Goal: Information Seeking & Learning: Compare options

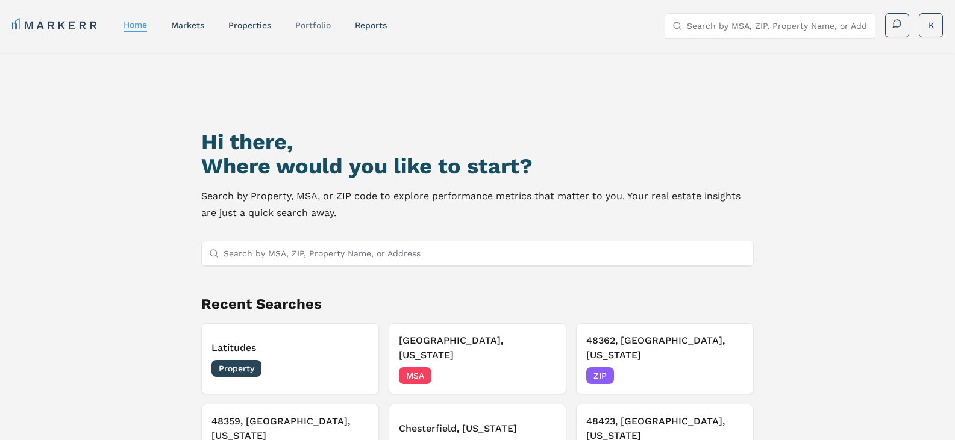
click at [318, 26] on link "Portfolio" at bounding box center [313, 25] width 36 height 10
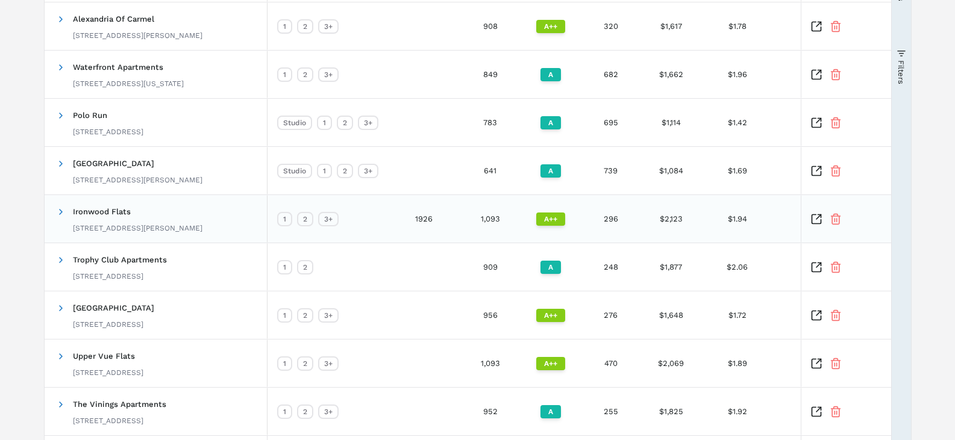
scroll to position [301, 0]
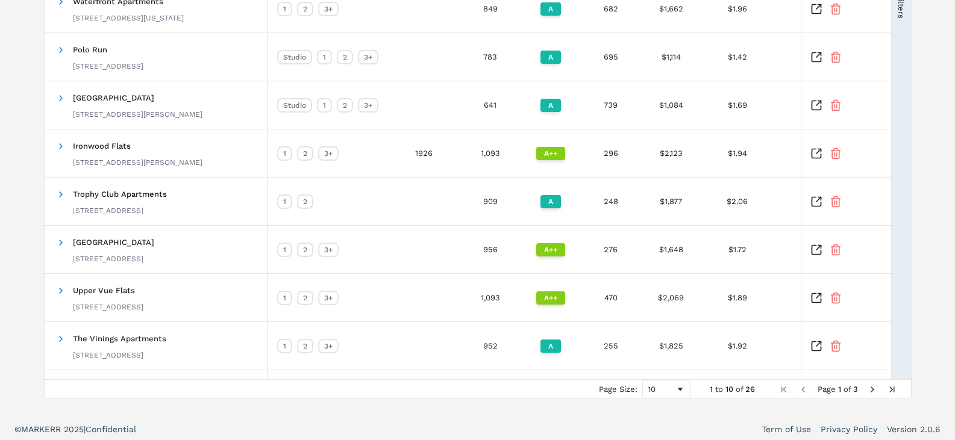
click at [872, 388] on span "Next Page" at bounding box center [873, 390] width 10 height 10
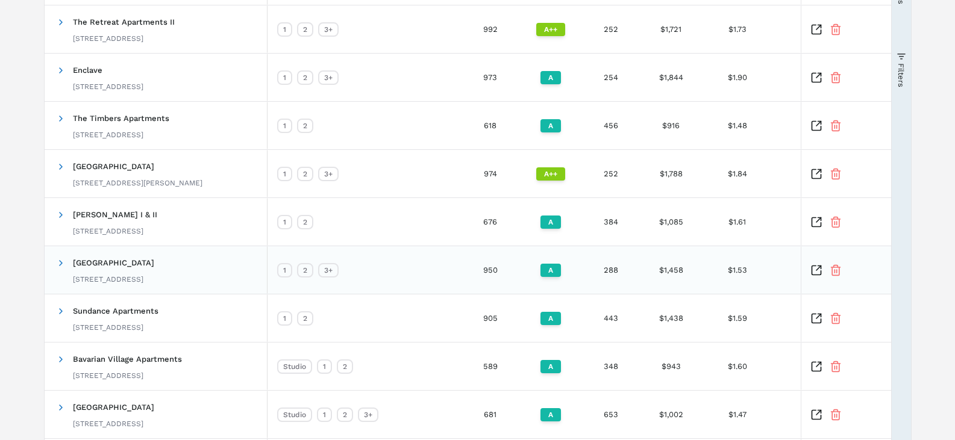
scroll to position [306, 0]
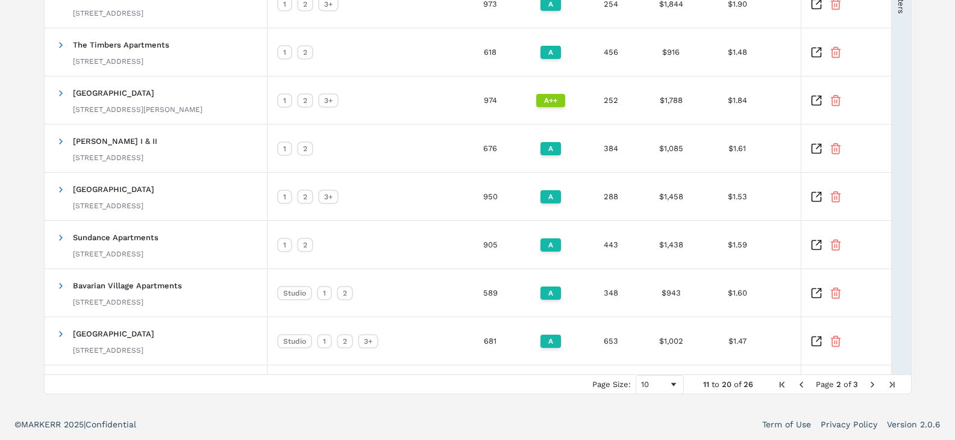
click at [872, 382] on span "Next Page" at bounding box center [873, 385] width 10 height 10
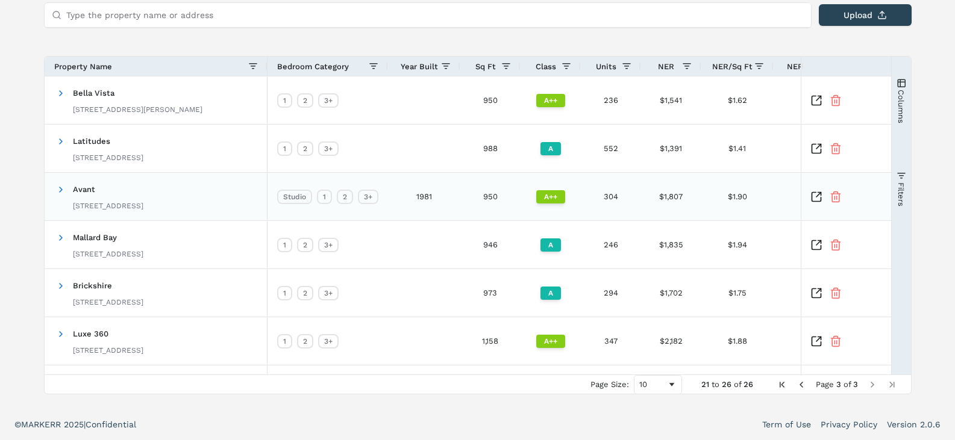
click at [85, 189] on span "Avant" at bounding box center [84, 189] width 22 height 9
click at [815, 198] on icon "Inspect Comparable" at bounding box center [816, 197] width 12 height 12
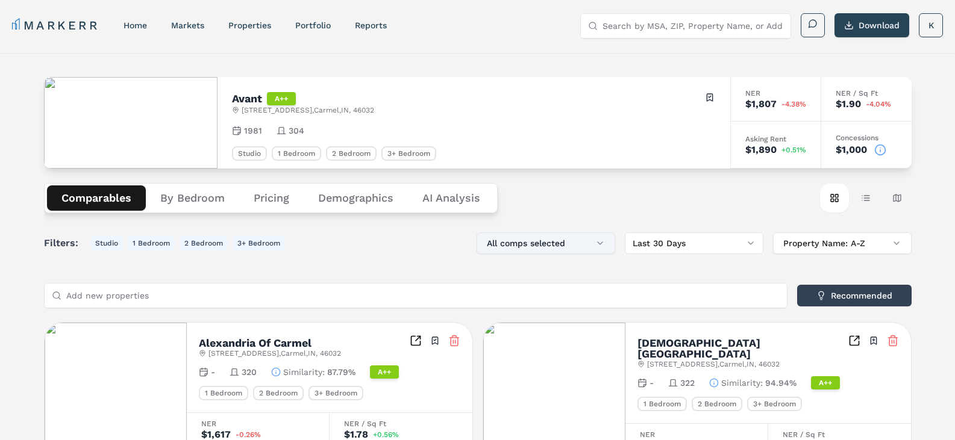
click at [601, 240] on button "All comps selected" at bounding box center [546, 244] width 139 height 22
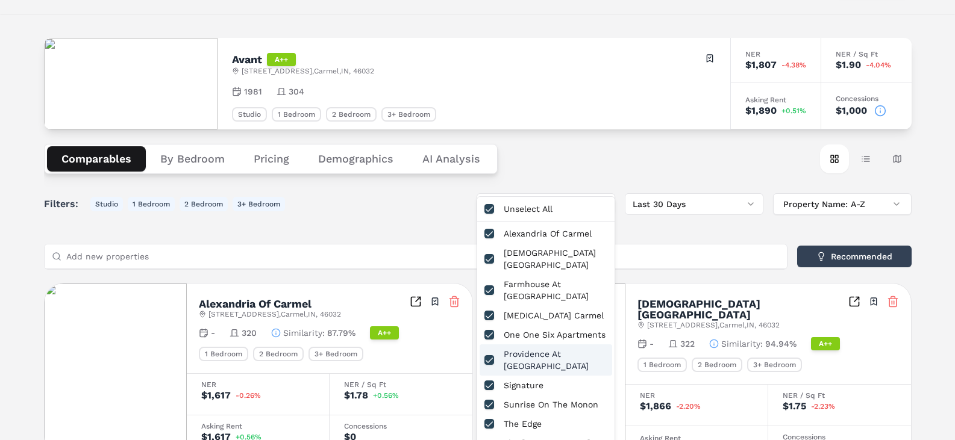
scroll to position [60, 0]
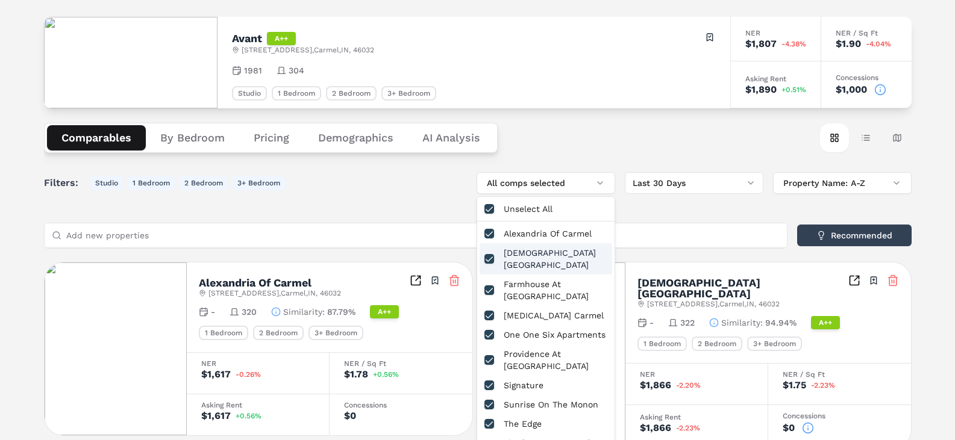
click at [490, 254] on button "button" at bounding box center [489, 259] width 10 height 10
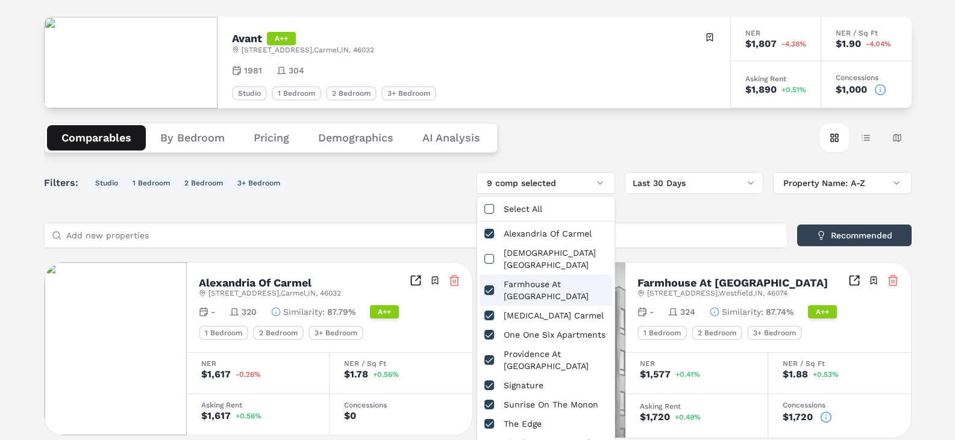
click at [490, 286] on button "button" at bounding box center [489, 291] width 10 height 10
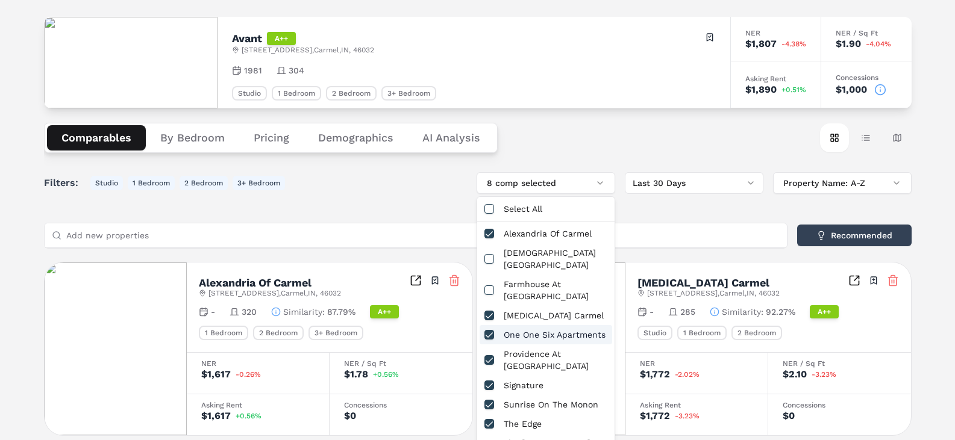
click at [494, 325] on div "One One Six Apartments" at bounding box center [546, 334] width 133 height 19
click at [488, 355] on button "button" at bounding box center [489, 360] width 10 height 10
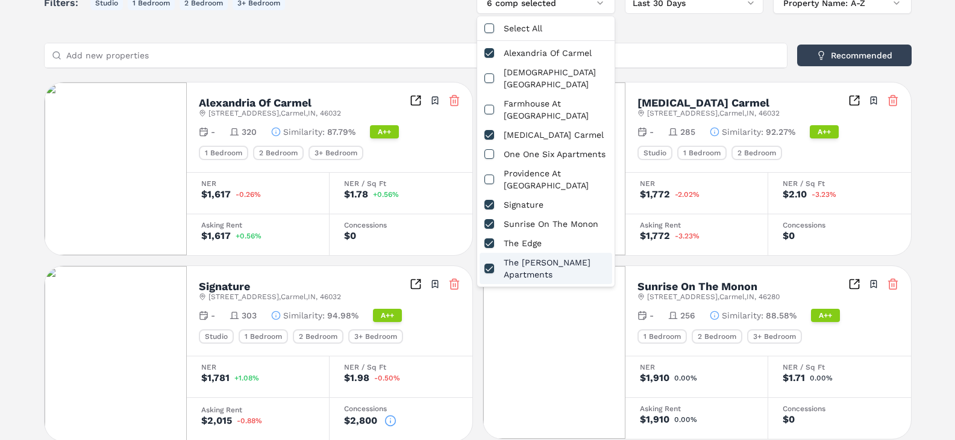
scroll to position [241, 0]
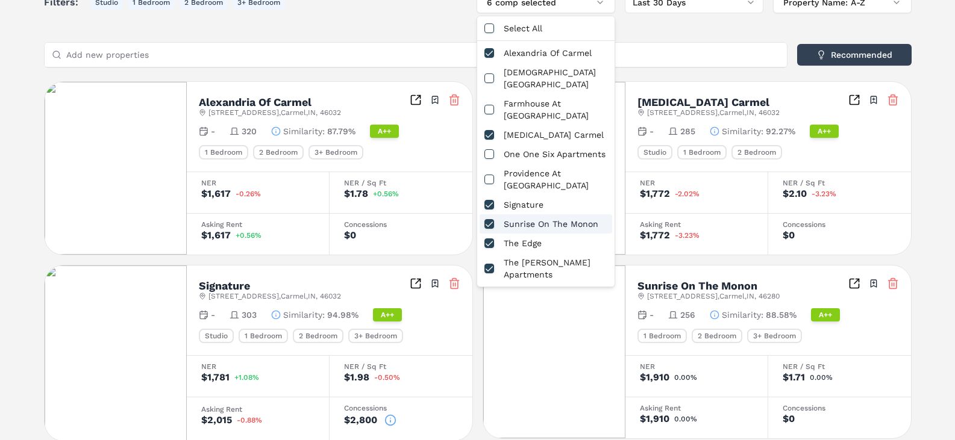
click at [488, 219] on button "button" at bounding box center [489, 224] width 10 height 10
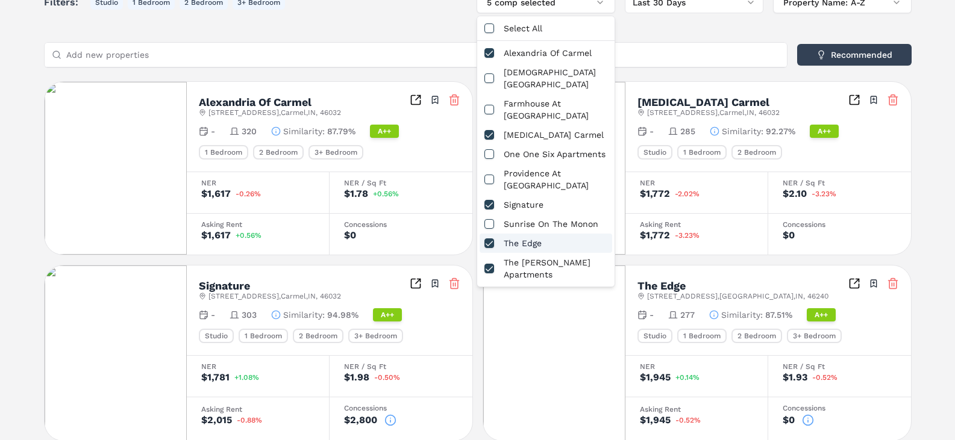
click at [489, 239] on button "button" at bounding box center [489, 244] width 10 height 10
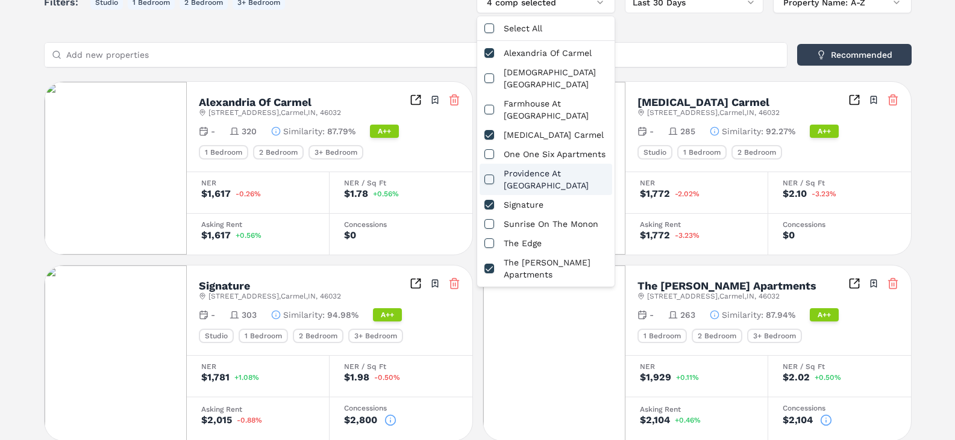
click at [866, 25] on div "Filters: Studio 1 Bedroom 2 Bedroom 3+ Bedroom 4 comp selected Last 30 Days Pro…" at bounding box center [478, 217] width 868 height 450
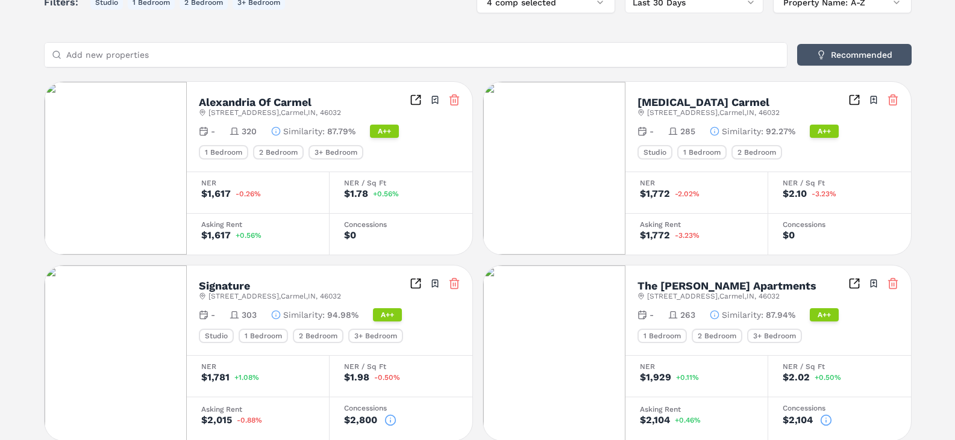
click at [857, 57] on button "Recommended" at bounding box center [854, 55] width 114 height 22
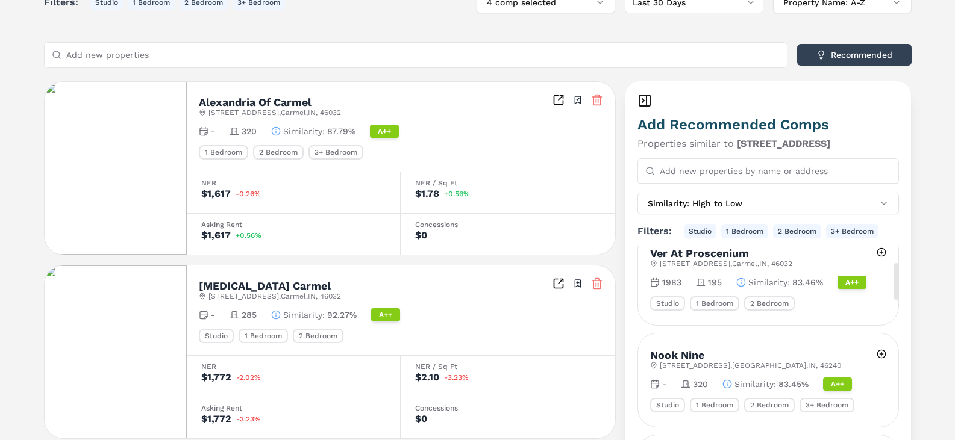
scroll to position [181, 0]
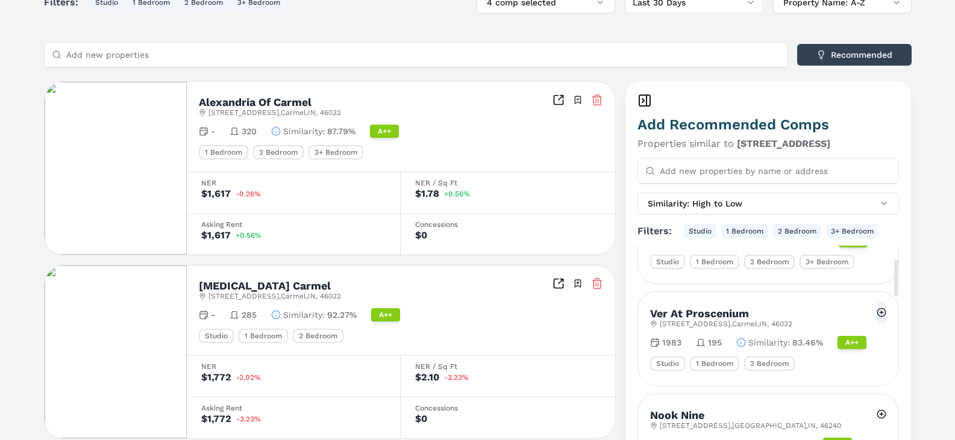
click at [881, 302] on button at bounding box center [882, 313] width 10 height 22
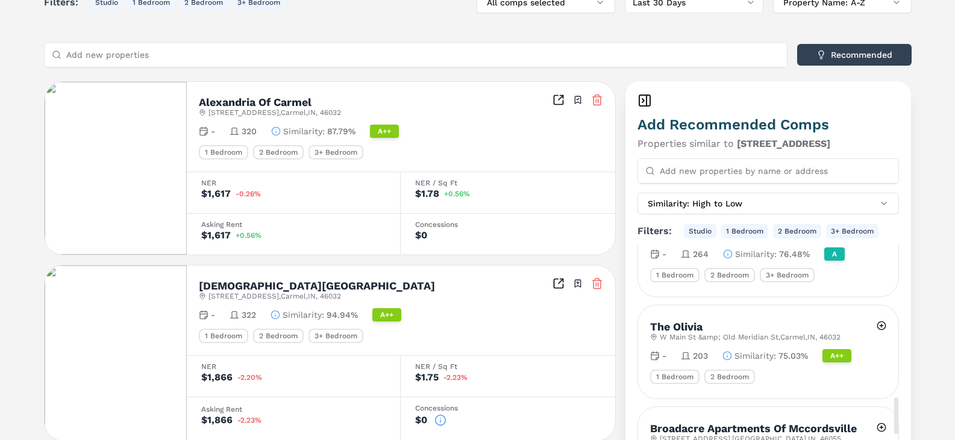
scroll to position [2109, 0]
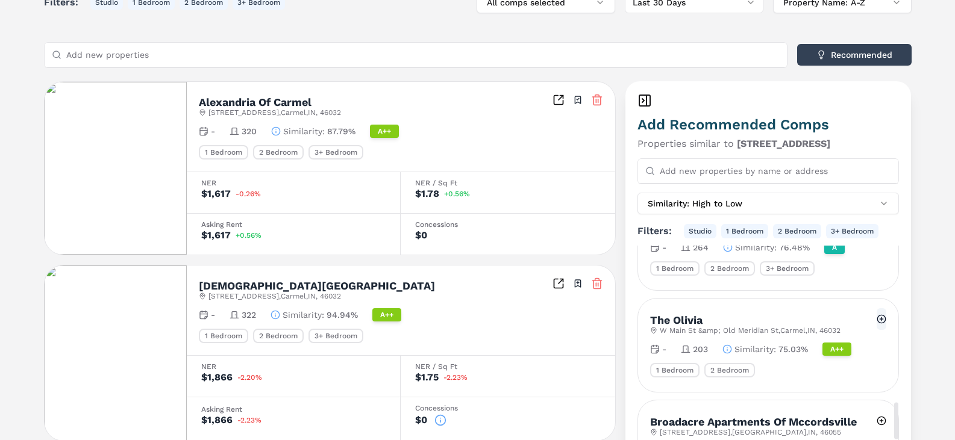
click at [880, 308] on button at bounding box center [882, 319] width 10 height 22
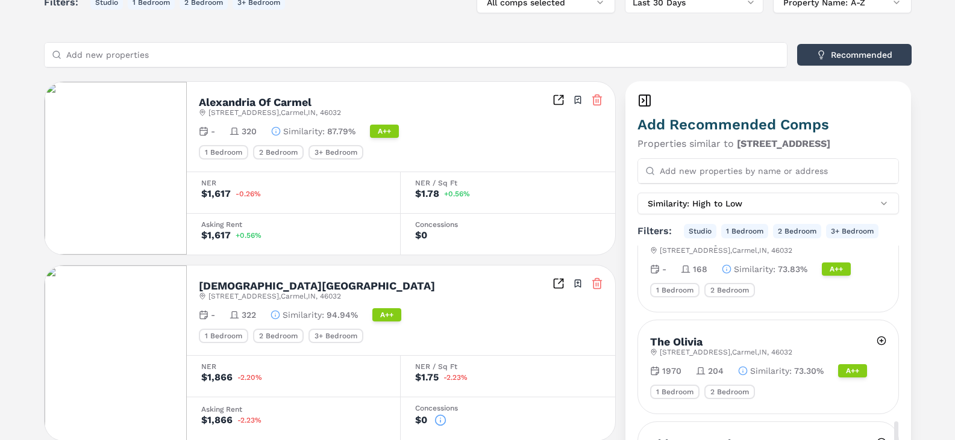
scroll to position [2470, 0]
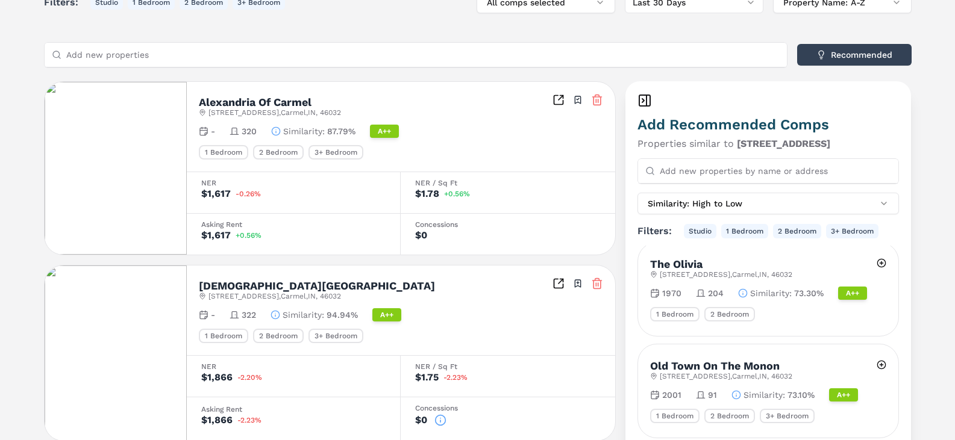
click at [641, 102] on icon at bounding box center [644, 100] width 14 height 14
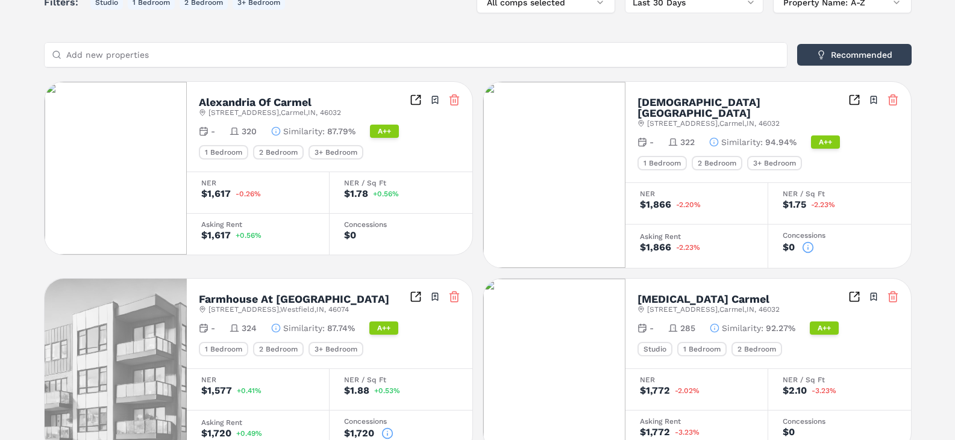
scroll to position [362, 0]
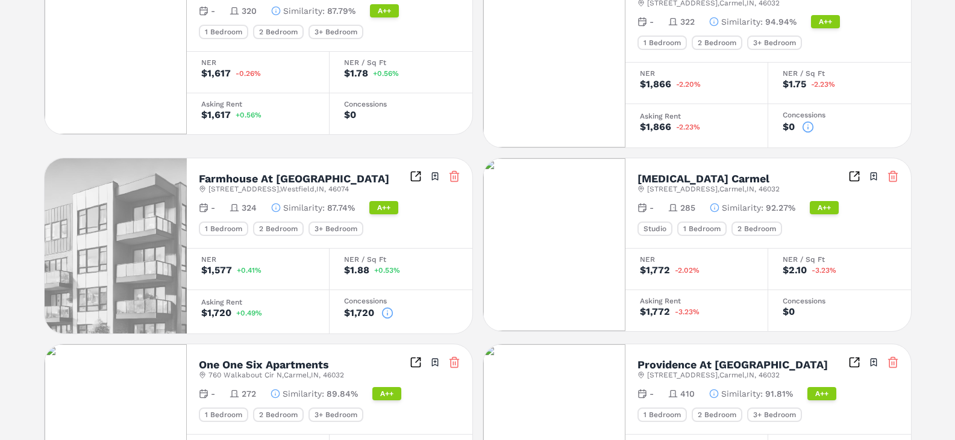
click at [455, 171] on icon at bounding box center [454, 177] width 12 height 12
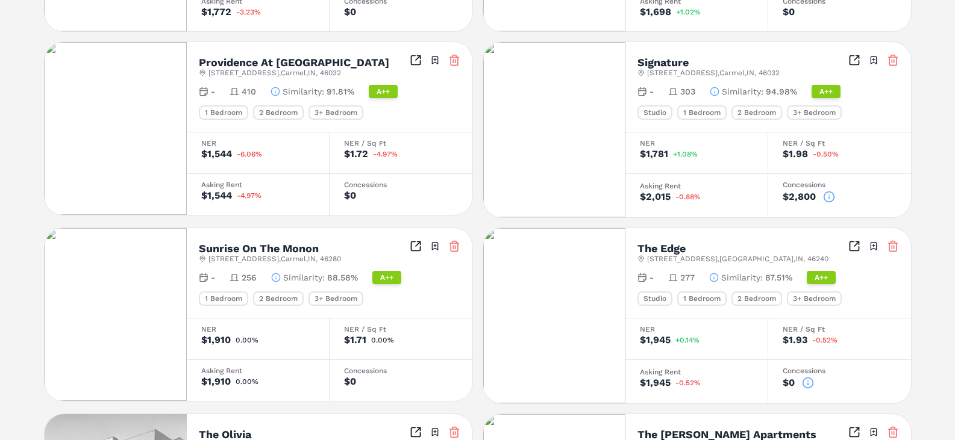
scroll to position [663, 0]
click at [454, 242] on icon at bounding box center [453, 242] width 9 height 0
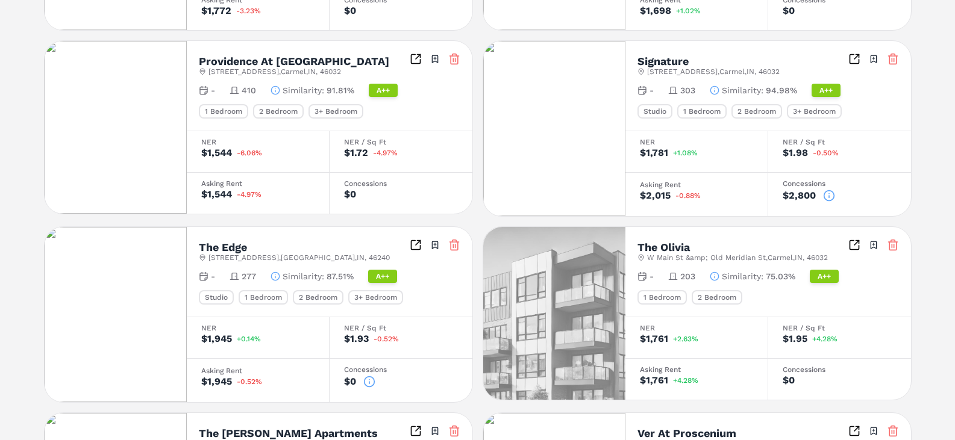
click at [451, 242] on icon at bounding box center [454, 246] width 7 height 8
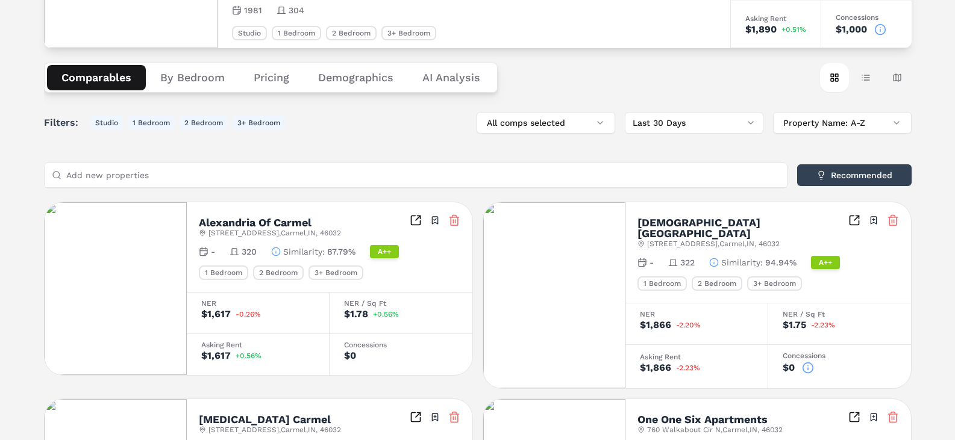
scroll to position [181, 0]
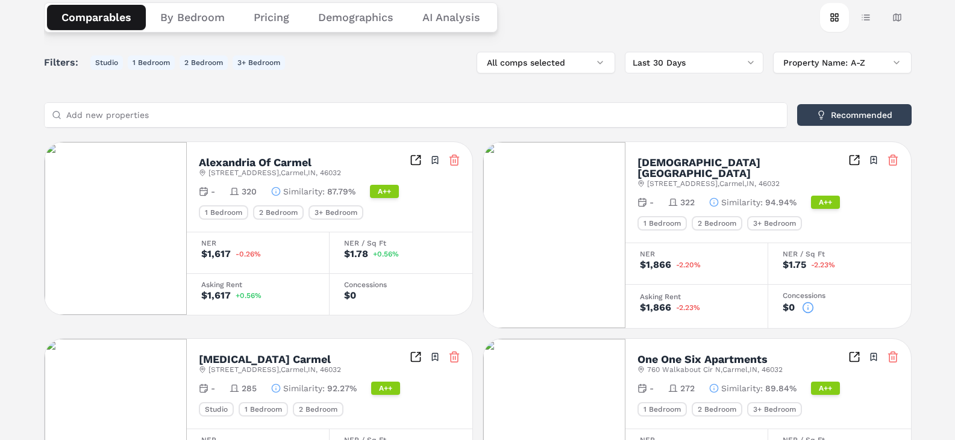
click at [900, 160] on div "Carmel Center 675 Beacon St , Carmel , IN , 46032 Toggle portfolio menu - 322 S…" at bounding box center [768, 192] width 286 height 101
click at [893, 160] on icon at bounding box center [893, 160] width 12 height 12
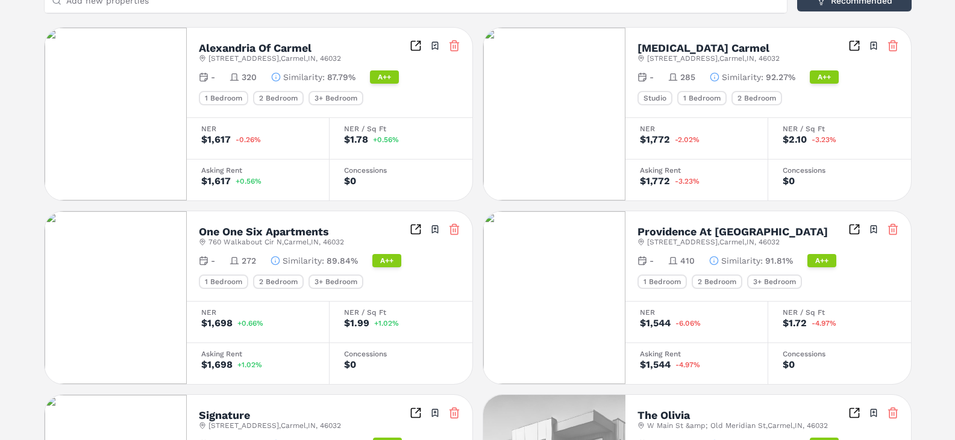
scroll to position [301, 0]
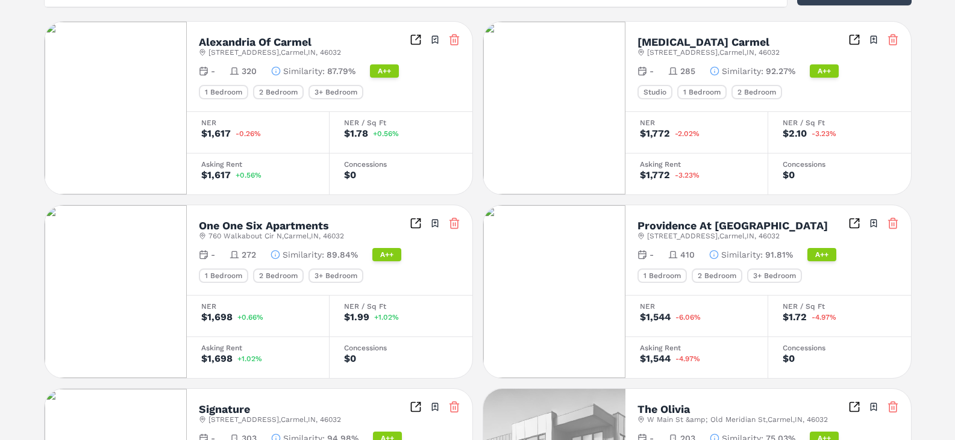
click at [453, 223] on line at bounding box center [453, 224] width 0 height 3
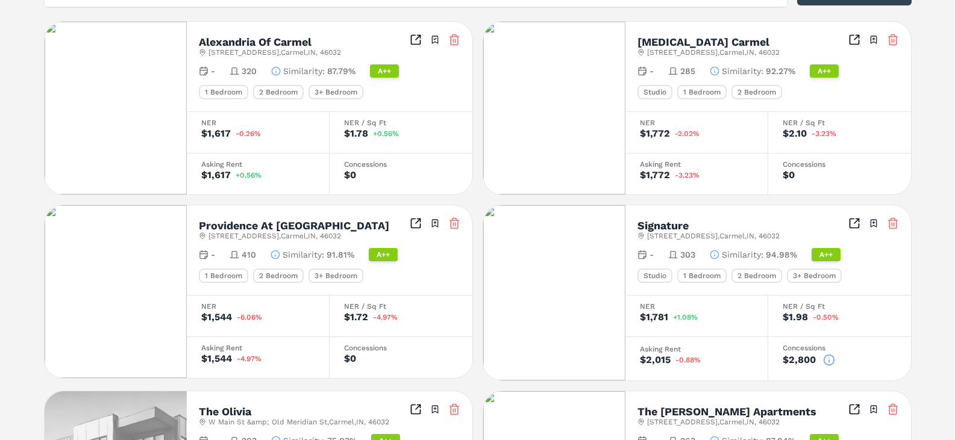
click at [456, 222] on icon at bounding box center [454, 224] width 12 height 12
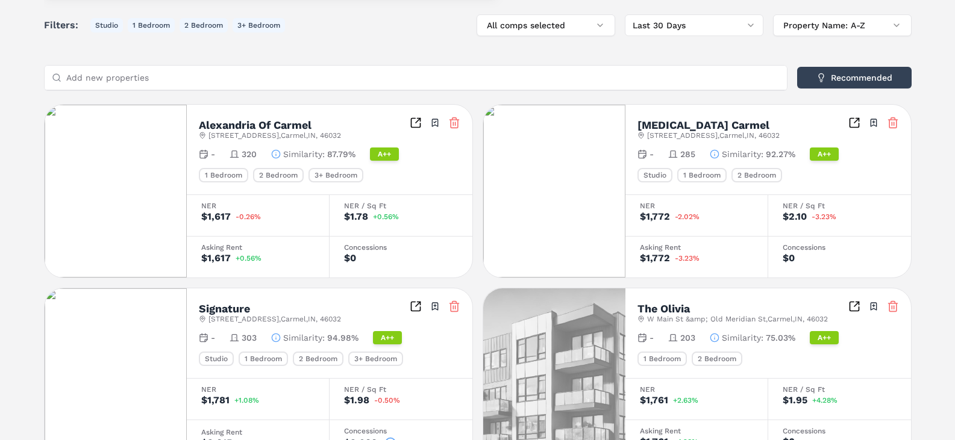
scroll to position [52, 0]
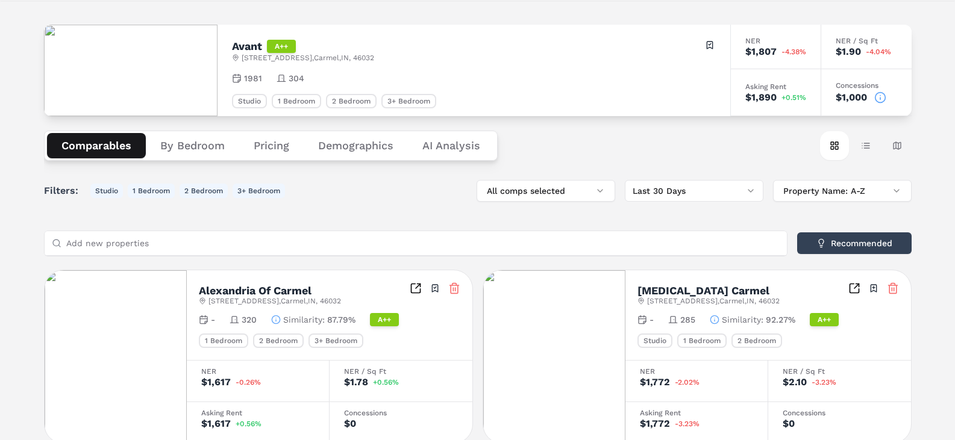
click at [880, 95] on icon at bounding box center [880, 98] width 12 height 12
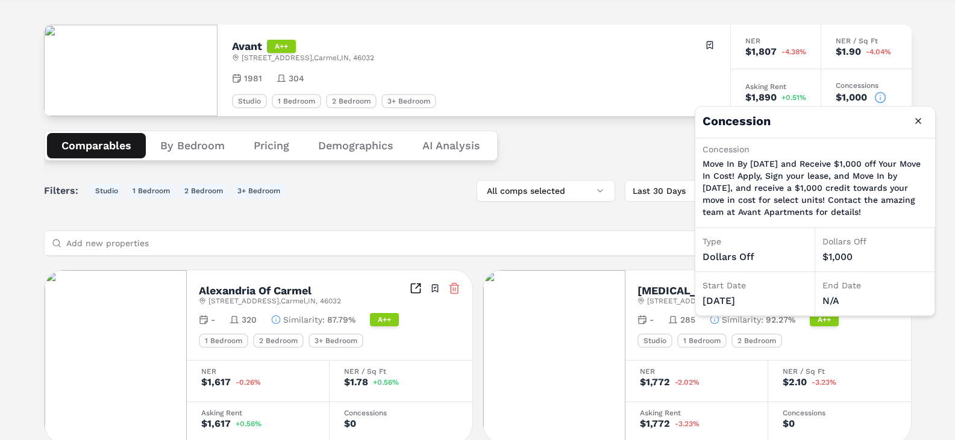
click at [647, 153] on div "Comparables By Bedroom Pricing Demographics AI Analysis Card view Table view Ma…" at bounding box center [478, 145] width 868 height 59
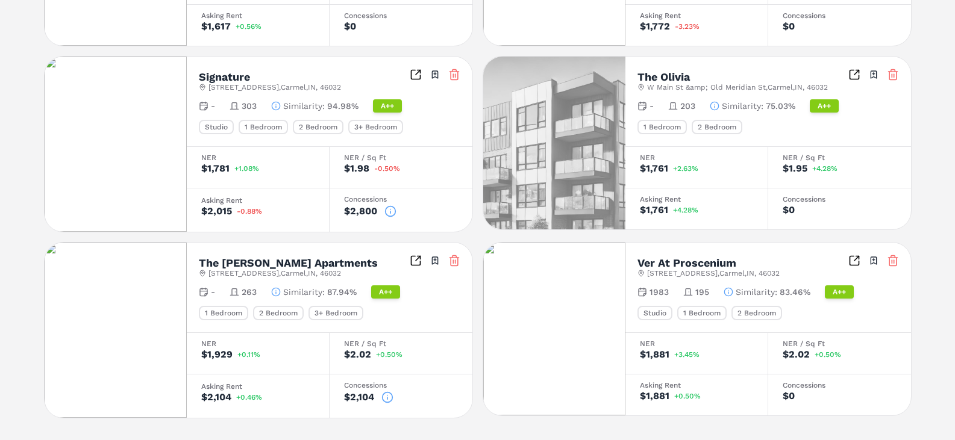
scroll to position [474, 0]
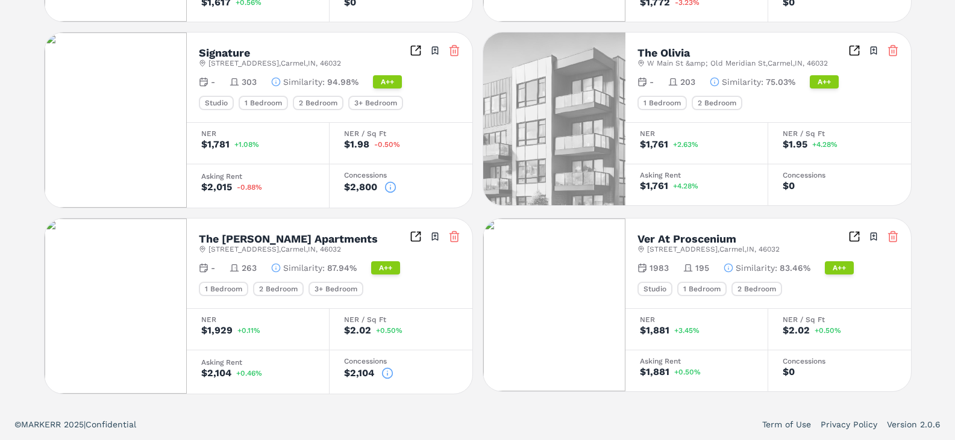
click at [389, 186] on icon at bounding box center [390, 187] width 12 height 12
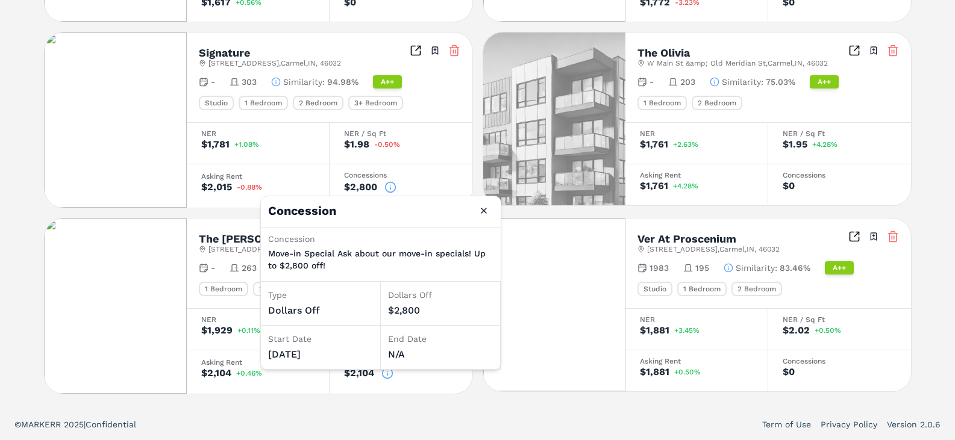
click at [407, 392] on div "Concessions $2,104" at bounding box center [401, 372] width 143 height 44
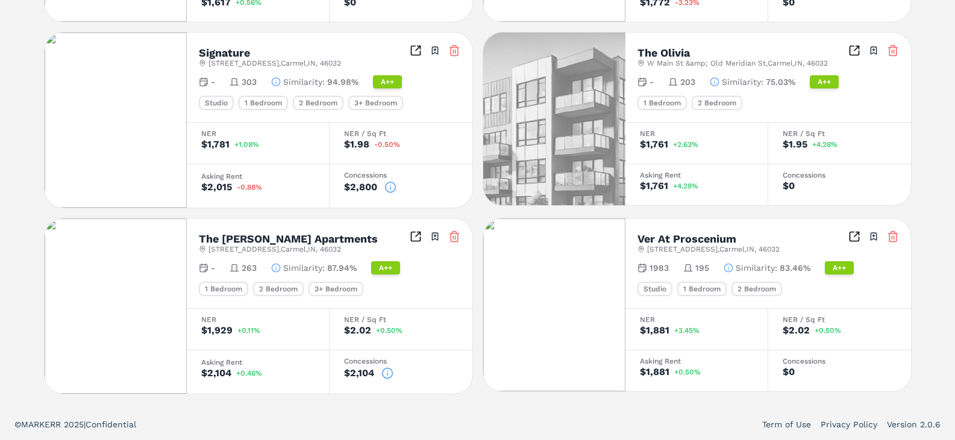
click at [384, 372] on icon at bounding box center [387, 374] width 12 height 12
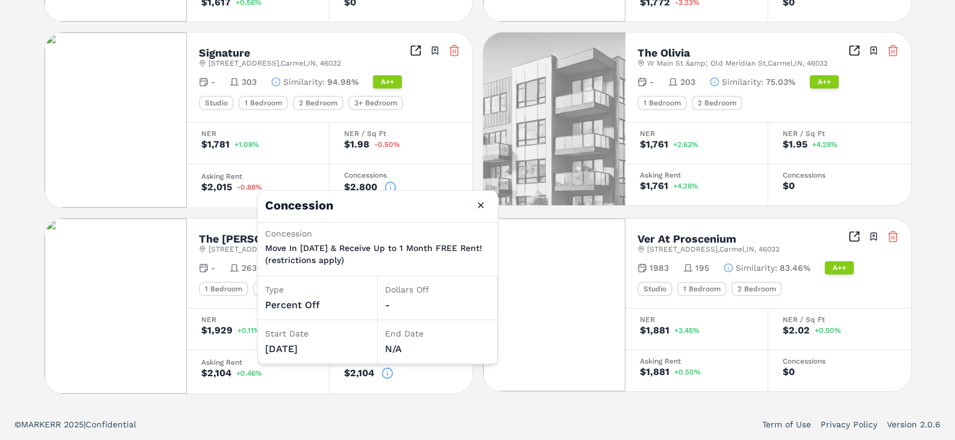
click at [819, 339] on div "NER / Sq Ft $2.02 +0.50%" at bounding box center [839, 329] width 143 height 42
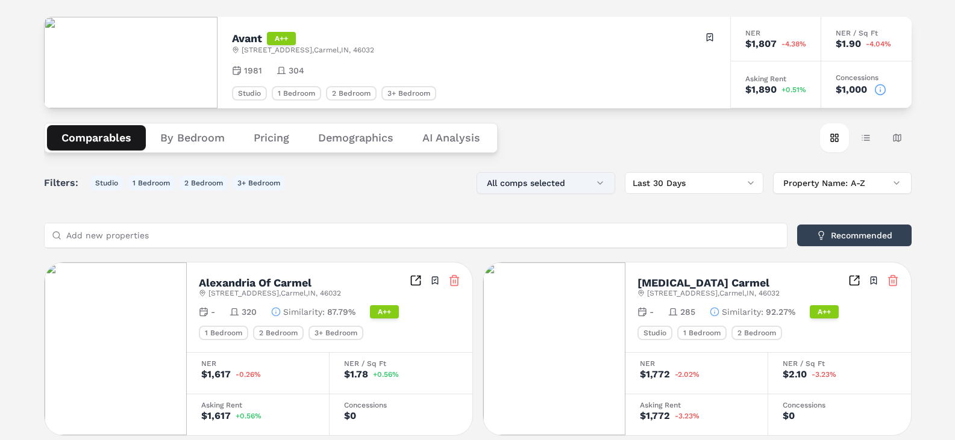
scroll to position [0, 0]
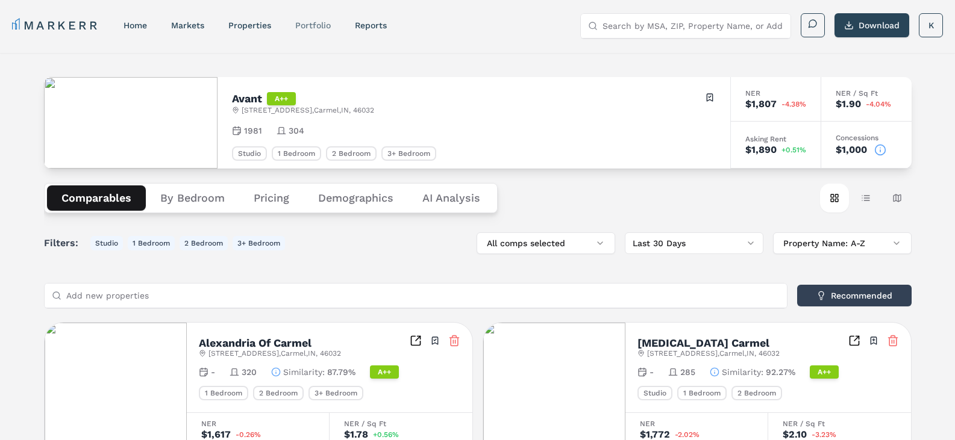
click at [314, 23] on link "Portfolio" at bounding box center [313, 25] width 36 height 10
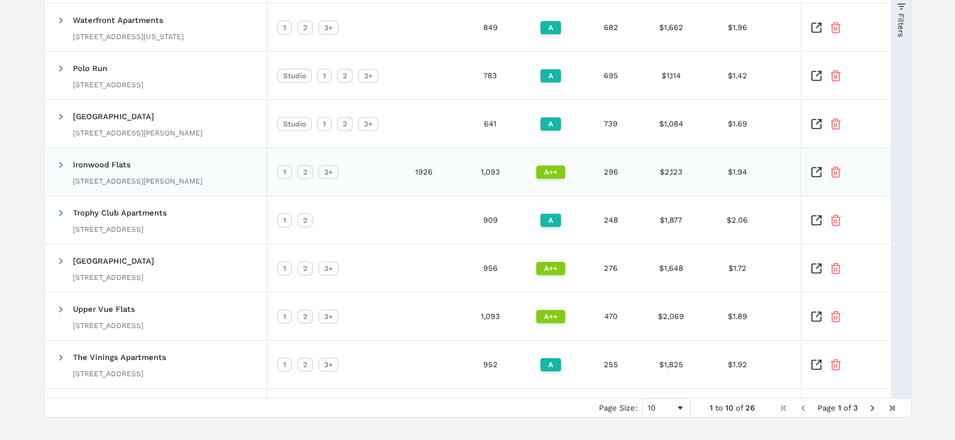
scroll to position [301, 0]
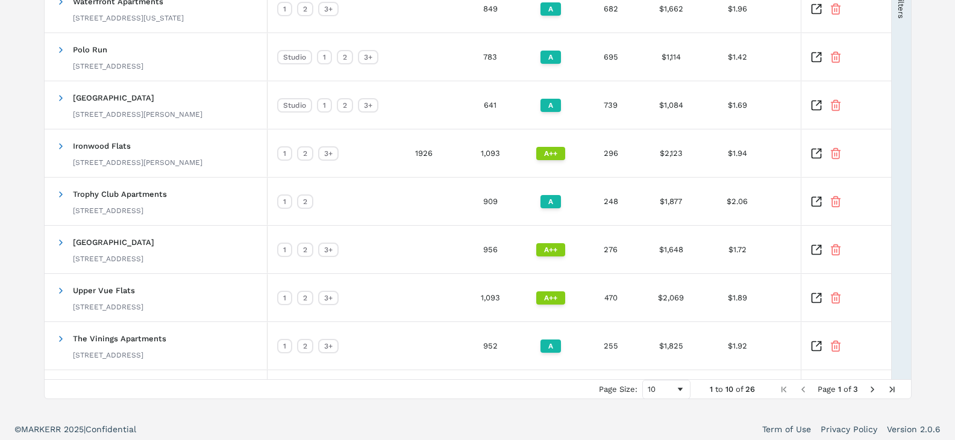
click at [872, 388] on span "Next Page" at bounding box center [873, 390] width 10 height 10
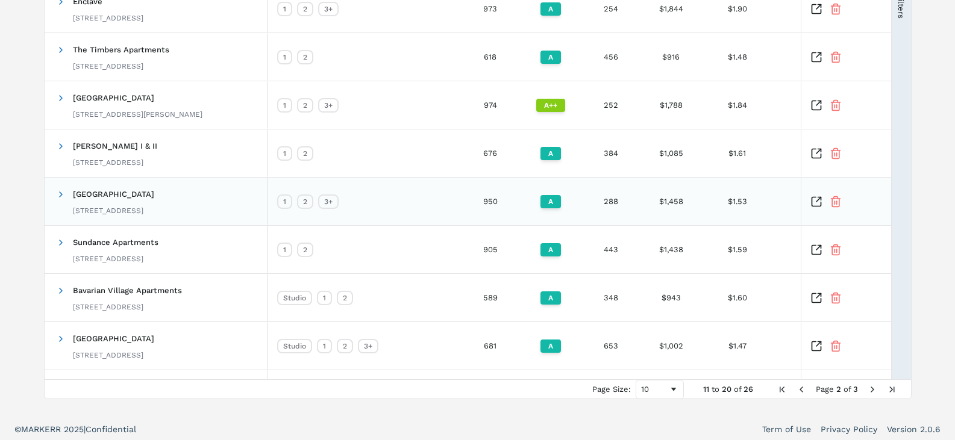
click at [816, 199] on icon "Inspect Comparable" at bounding box center [816, 202] width 12 height 12
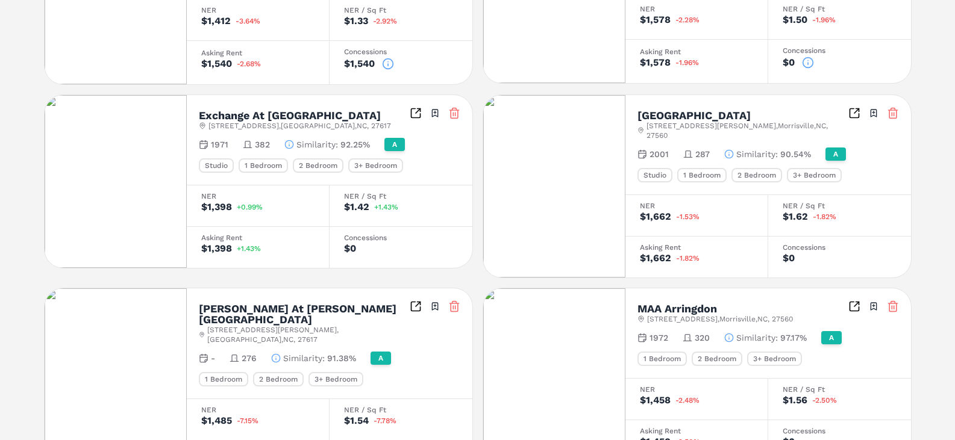
scroll to position [482, 0]
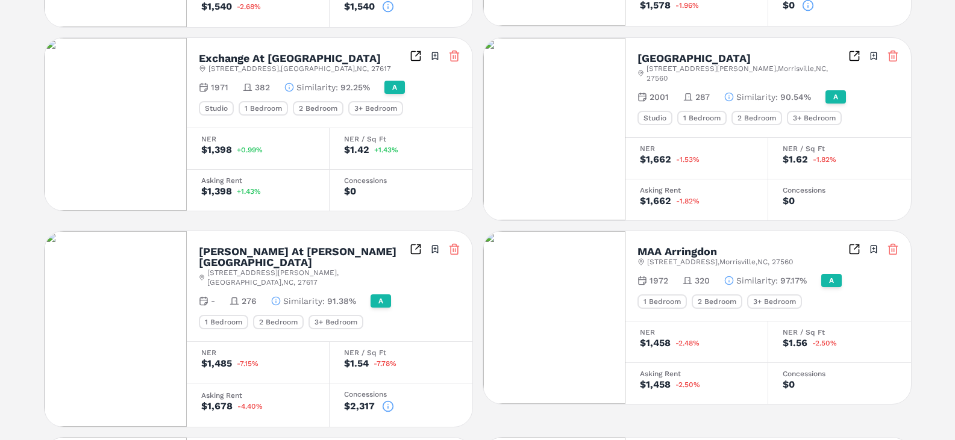
click at [386, 401] on icon at bounding box center [388, 407] width 12 height 12
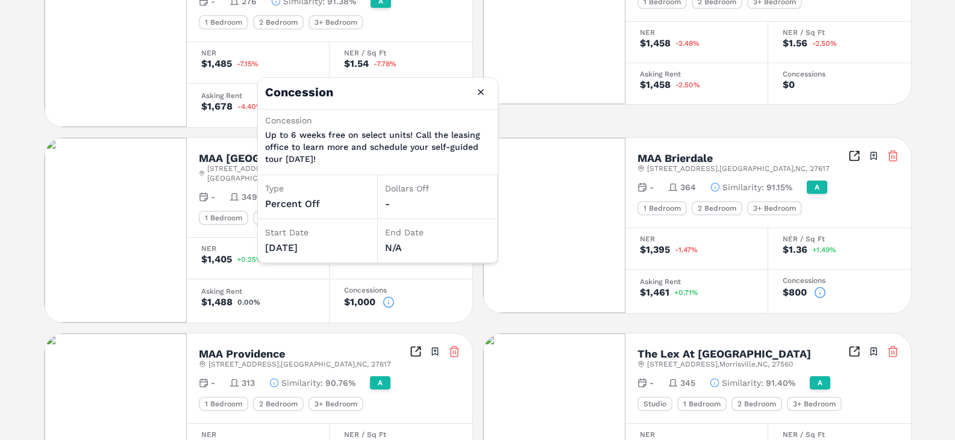
scroll to position [783, 0]
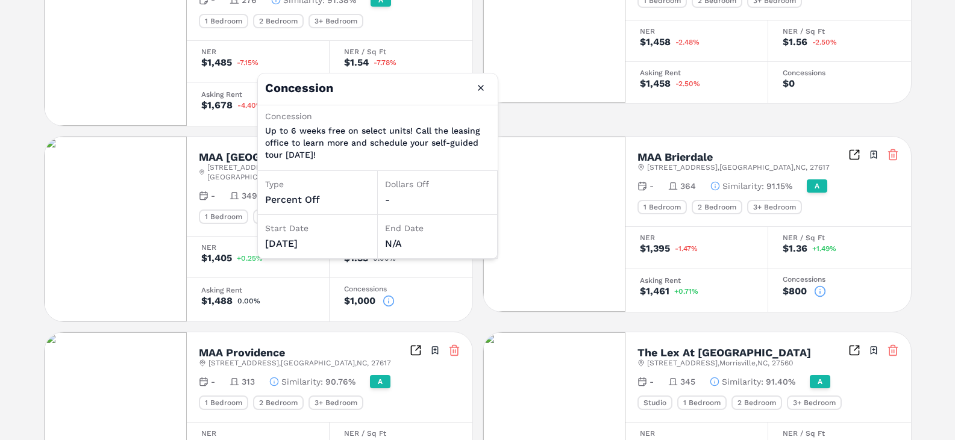
click at [715, 277] on div "Asking Rent" at bounding box center [696, 280] width 113 height 7
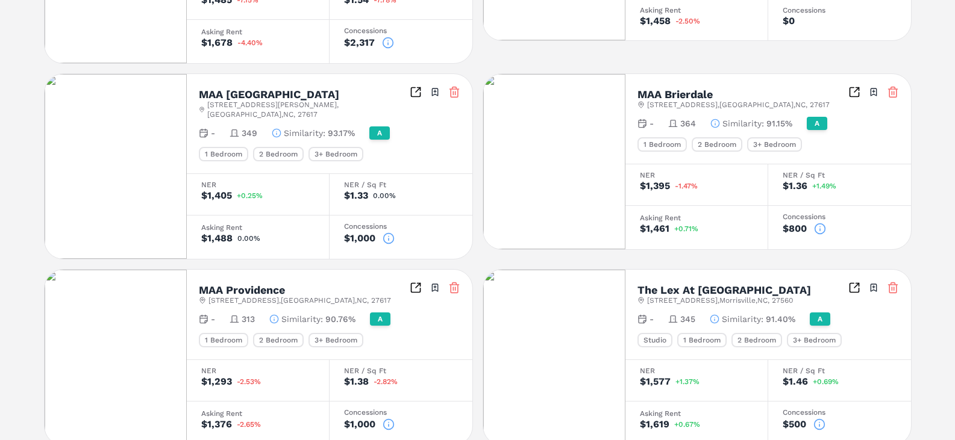
scroll to position [847, 0]
click at [387, 418] on icon at bounding box center [389, 424] width 12 height 12
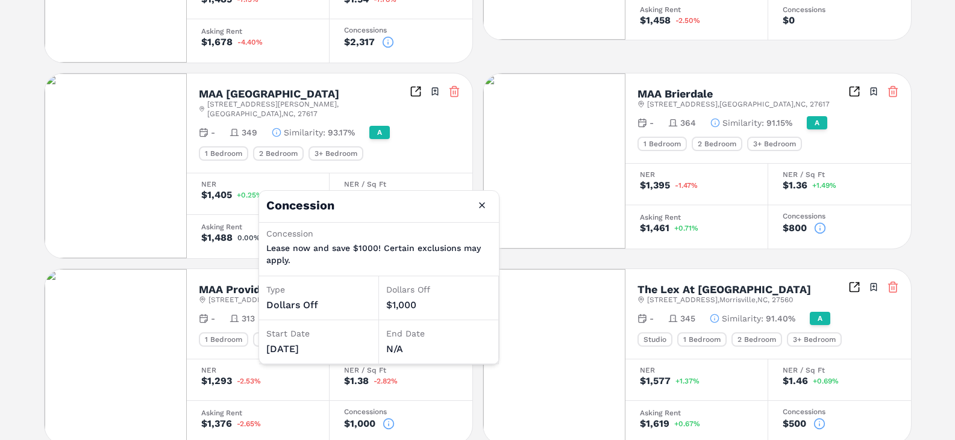
click at [820, 418] on icon at bounding box center [819, 424] width 12 height 12
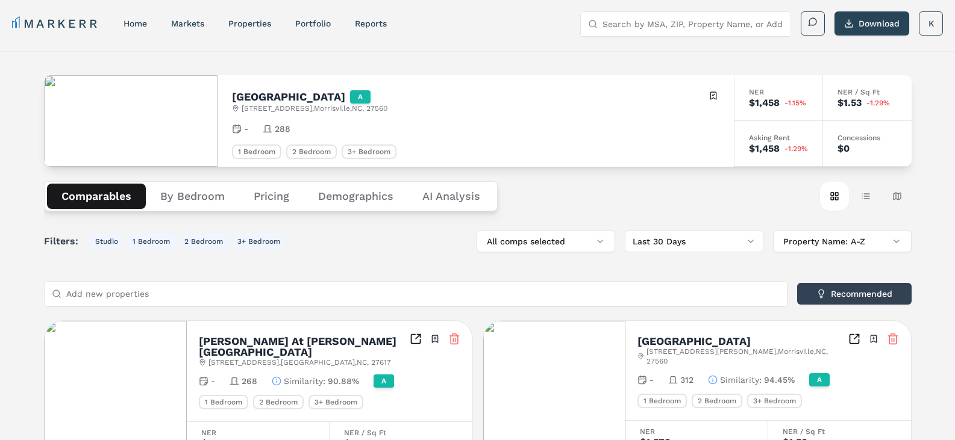
scroll to position [0, 0]
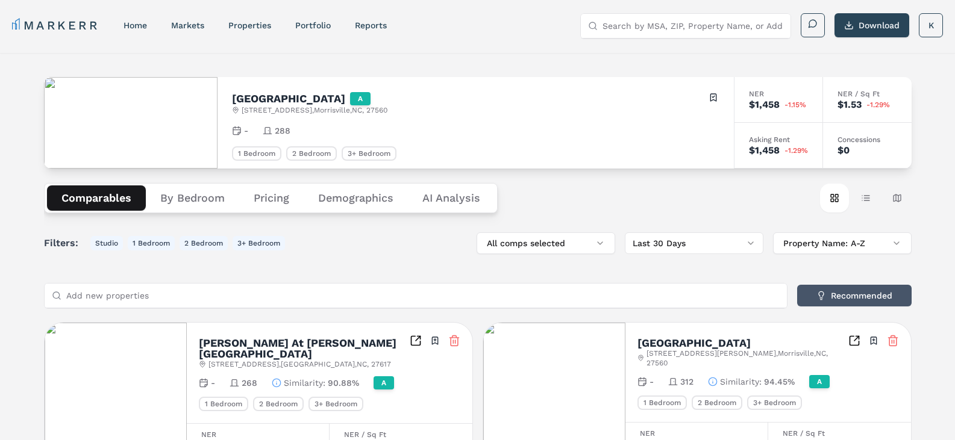
click at [836, 296] on button "Recommended" at bounding box center [854, 296] width 114 height 22
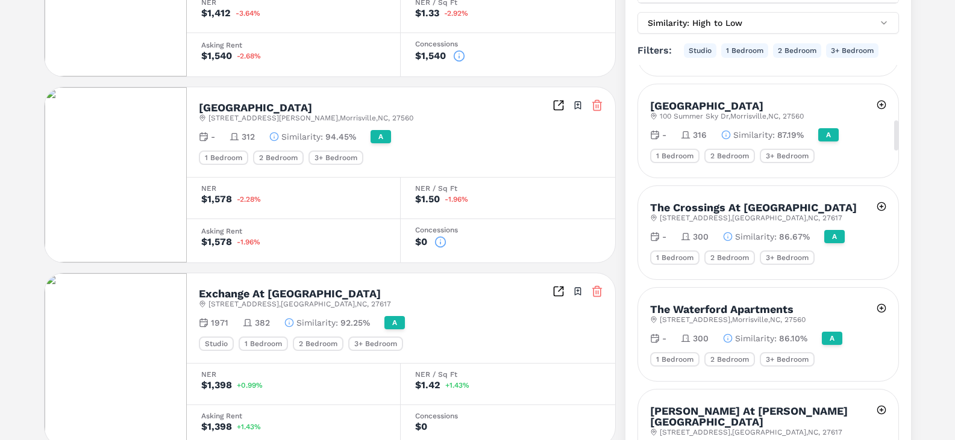
scroll to position [904, 0]
